Goal: Information Seeking & Learning: Find specific fact

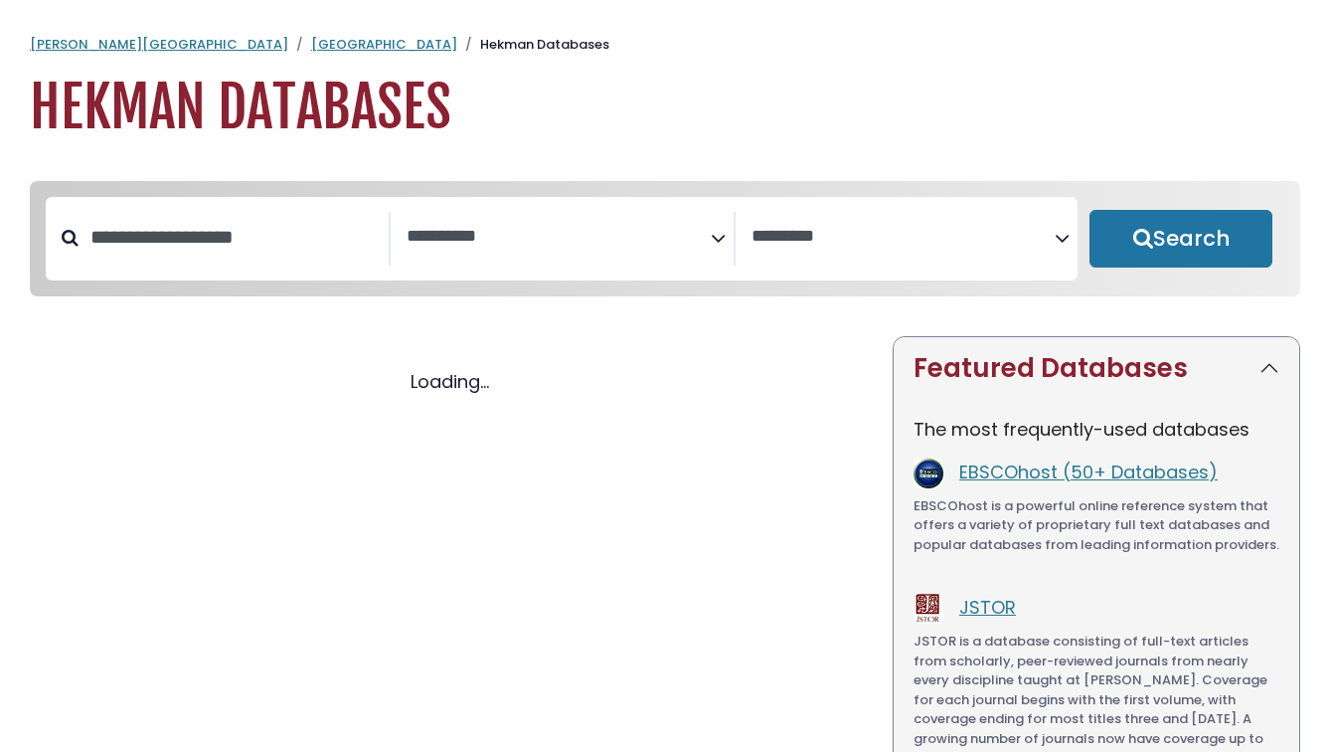
select select "Database Subject Filter"
select select "Database Vendors Filter"
select select "Database Subject Filter"
select select "Database Vendors Filter"
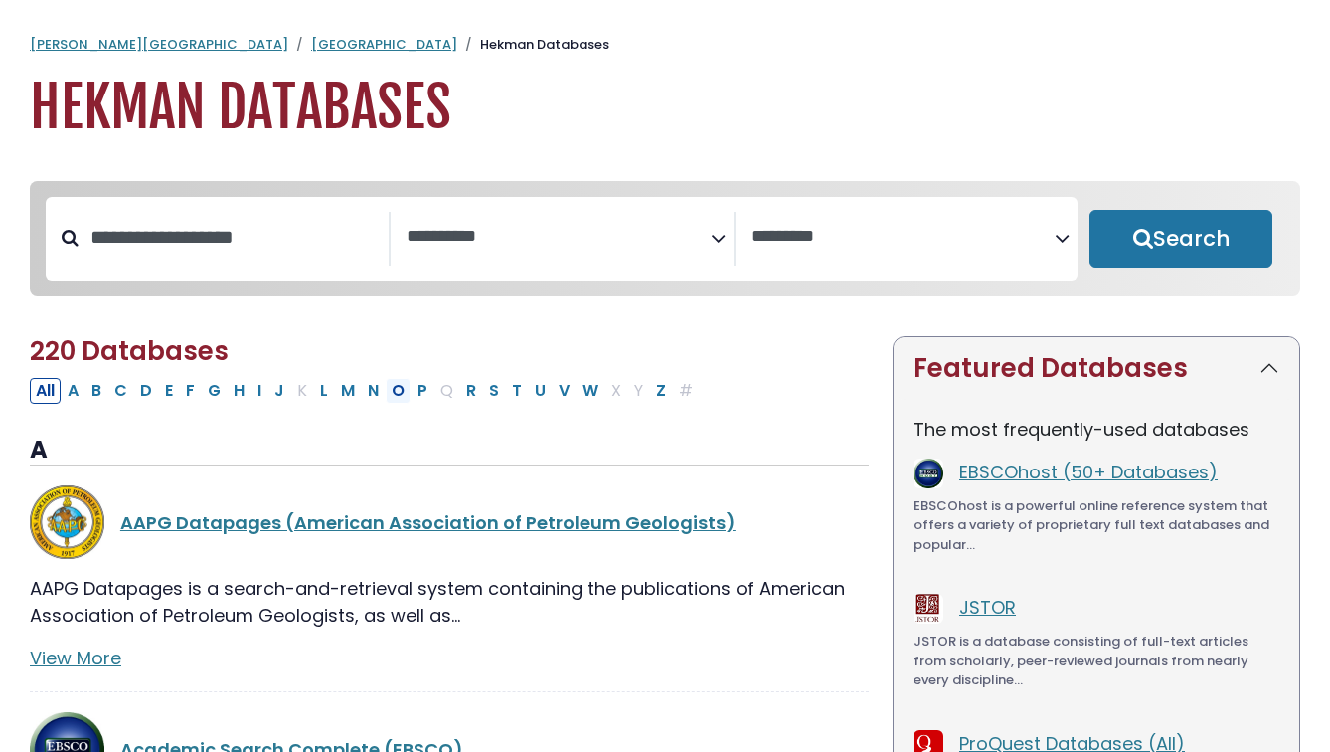
click at [411, 404] on button "O" at bounding box center [398, 391] width 25 height 26
select select "Database Subject Filter"
select select "Database Vendors Filter"
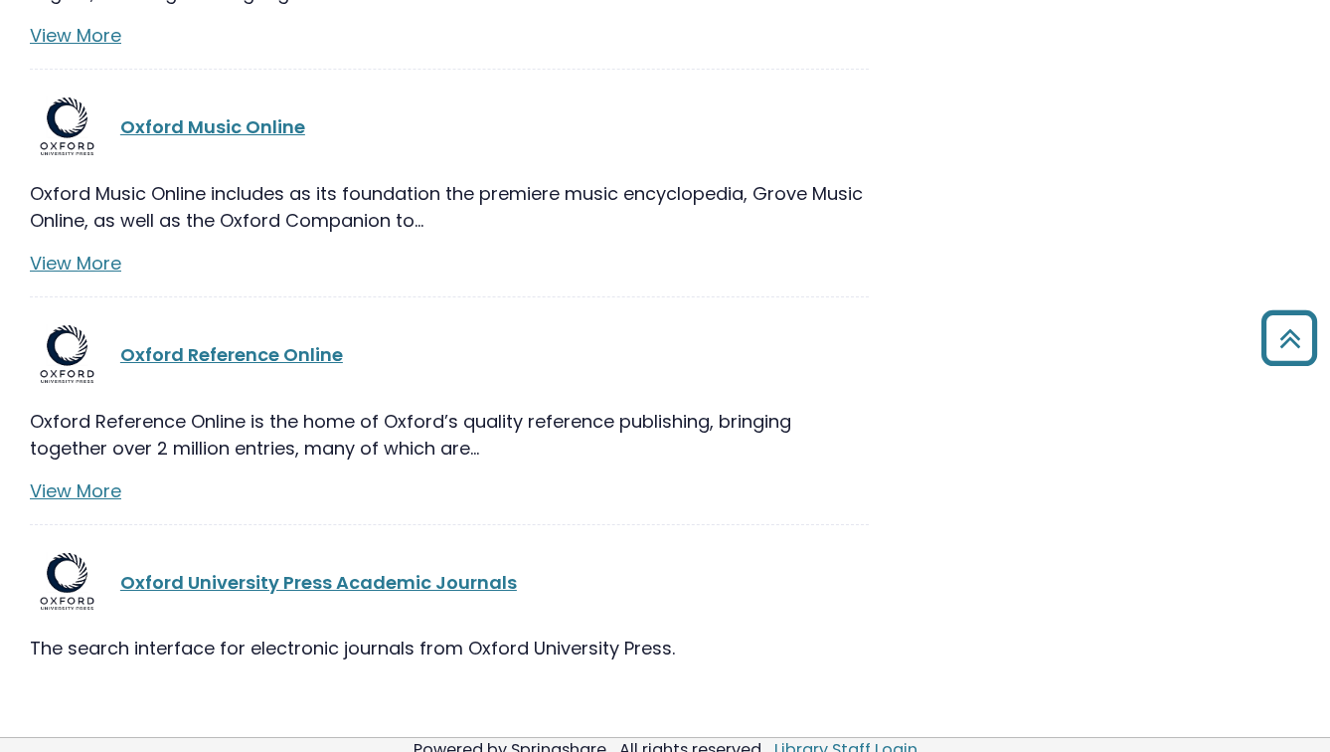
scroll to position [1854, 0]
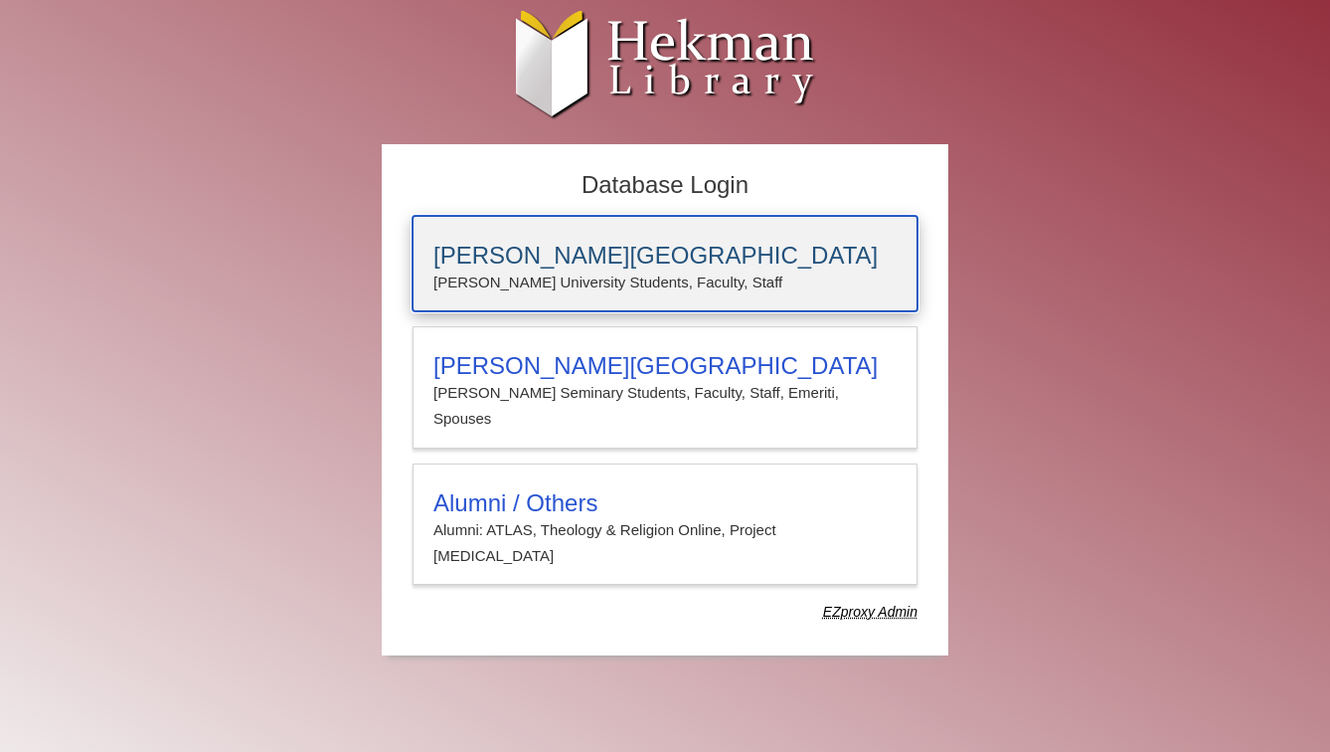
click at [483, 259] on h3 "Calvin University" at bounding box center [664, 256] width 463 height 28
